Goal: Information Seeking & Learning: Learn about a topic

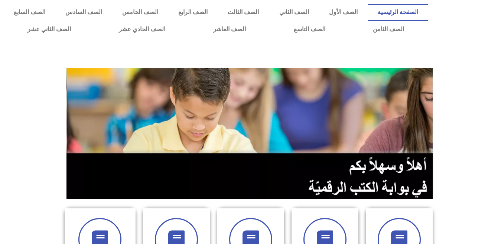
drag, startPoint x: 496, startPoint y: 0, endPoint x: 369, endPoint y: 43, distance: 133.2
click at [369, 43] on div at bounding box center [250, 55] width 501 height 26
click at [269, 21] on link "الصف التاسع" at bounding box center [308, 29] width 79 height 17
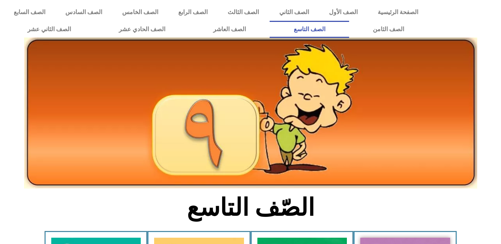
click at [483, 89] on icon at bounding box center [250, 92] width 501 height 50
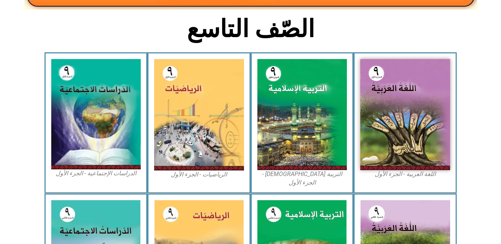
scroll to position [213, 0]
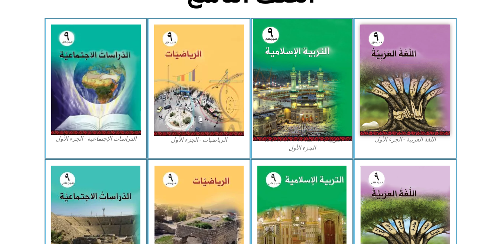
click at [281, 68] on img at bounding box center [301, 80] width 99 height 122
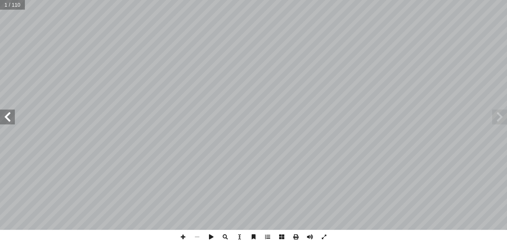
click at [10, 114] on span at bounding box center [7, 116] width 15 height 15
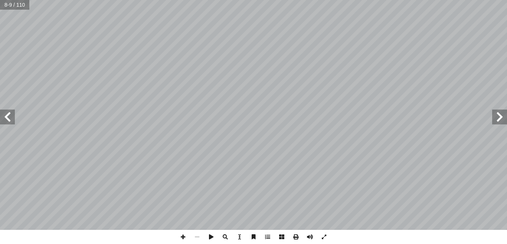
click at [10, 114] on span at bounding box center [7, 116] width 15 height 15
click at [325, 235] on span at bounding box center [324, 237] width 14 height 14
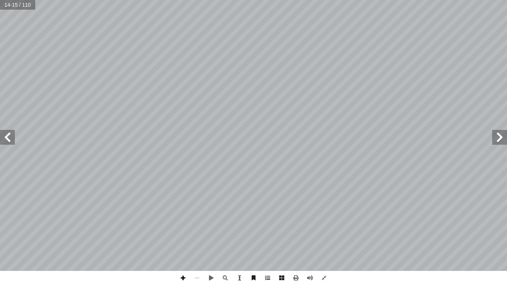
click at [181, 243] on span at bounding box center [183, 278] width 14 height 14
click at [324, 243] on span at bounding box center [324, 278] width 14 height 14
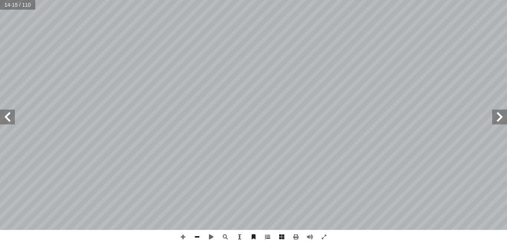
click at [198, 236] on span at bounding box center [197, 237] width 14 height 14
click at [184, 238] on span at bounding box center [183, 237] width 14 height 14
click at [195, 235] on span at bounding box center [197, 237] width 14 height 14
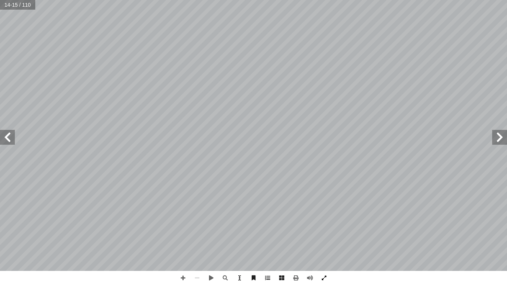
click at [326, 243] on span at bounding box center [324, 278] width 14 height 14
